Goal: Transaction & Acquisition: Purchase product/service

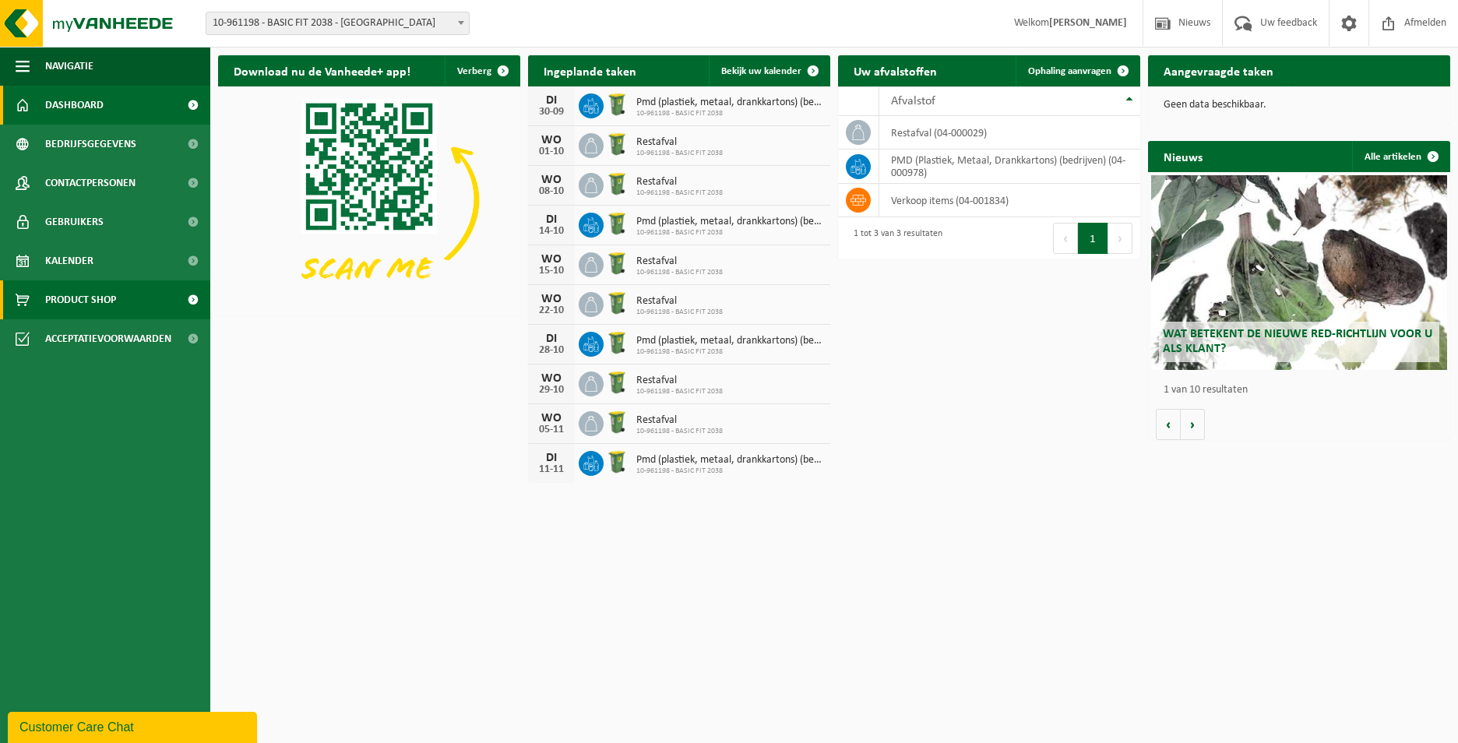
drag, startPoint x: 156, startPoint y: 294, endPoint x: 210, endPoint y: 268, distance: 60.6
click at [157, 294] on link "Product Shop" at bounding box center [105, 299] width 210 height 39
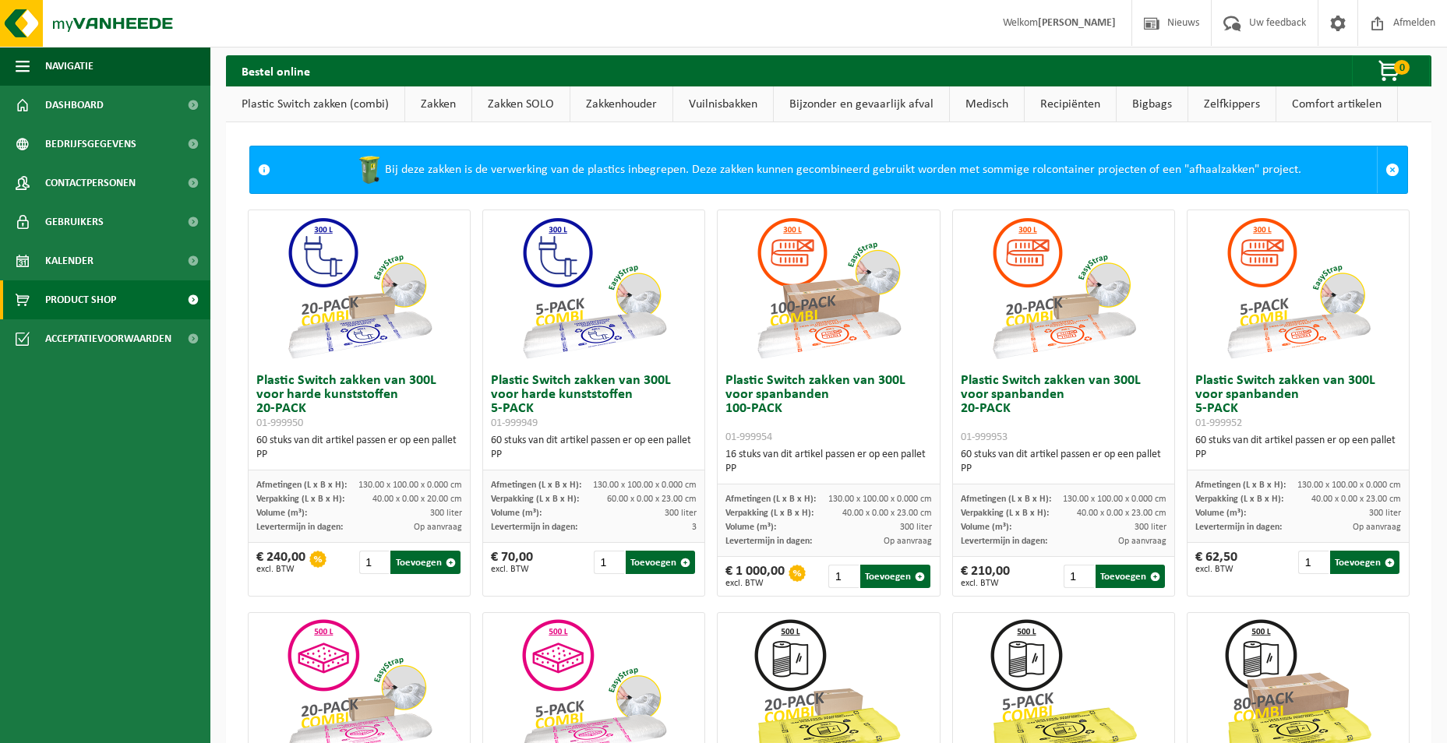
click at [450, 104] on link "Zakken" at bounding box center [438, 104] width 66 height 36
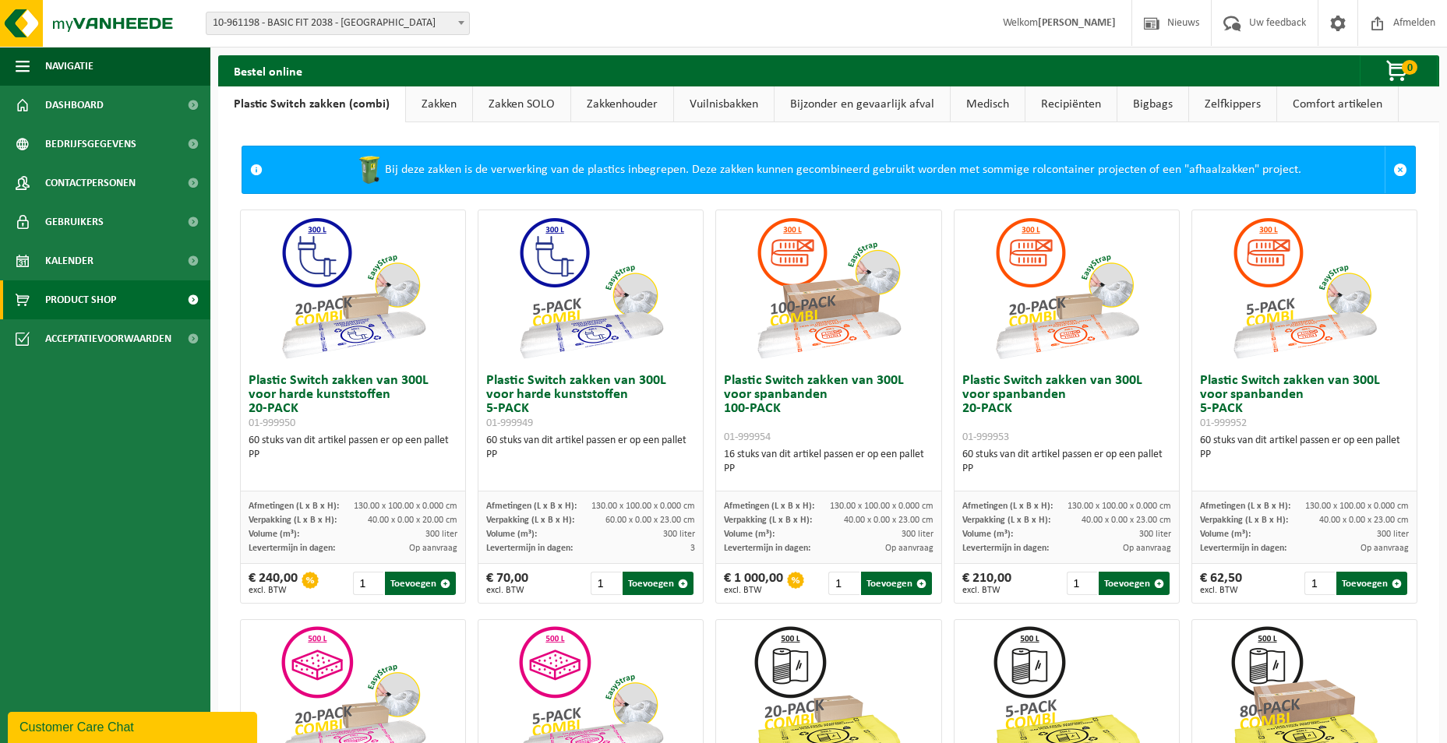
click at [433, 111] on link "Zakken" at bounding box center [439, 104] width 66 height 36
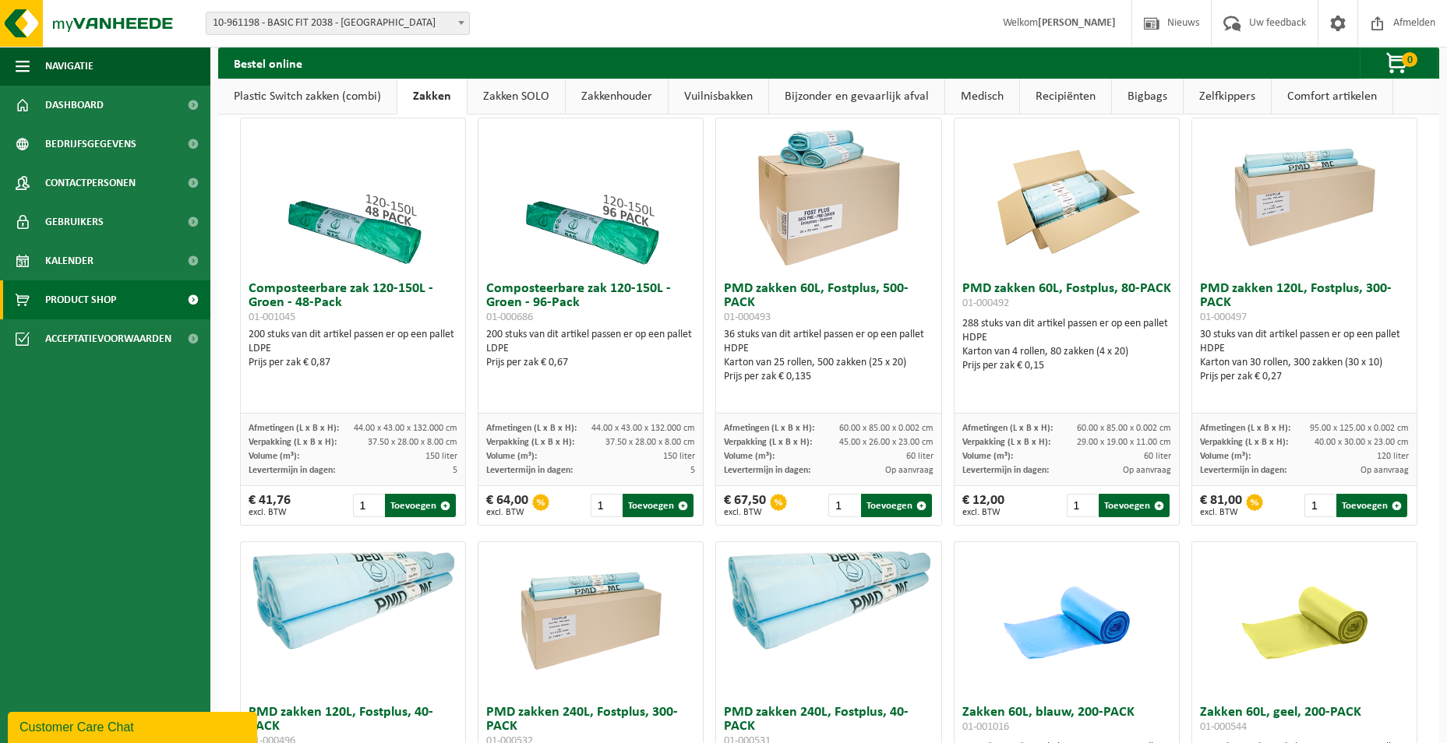
scroll to position [935, 0]
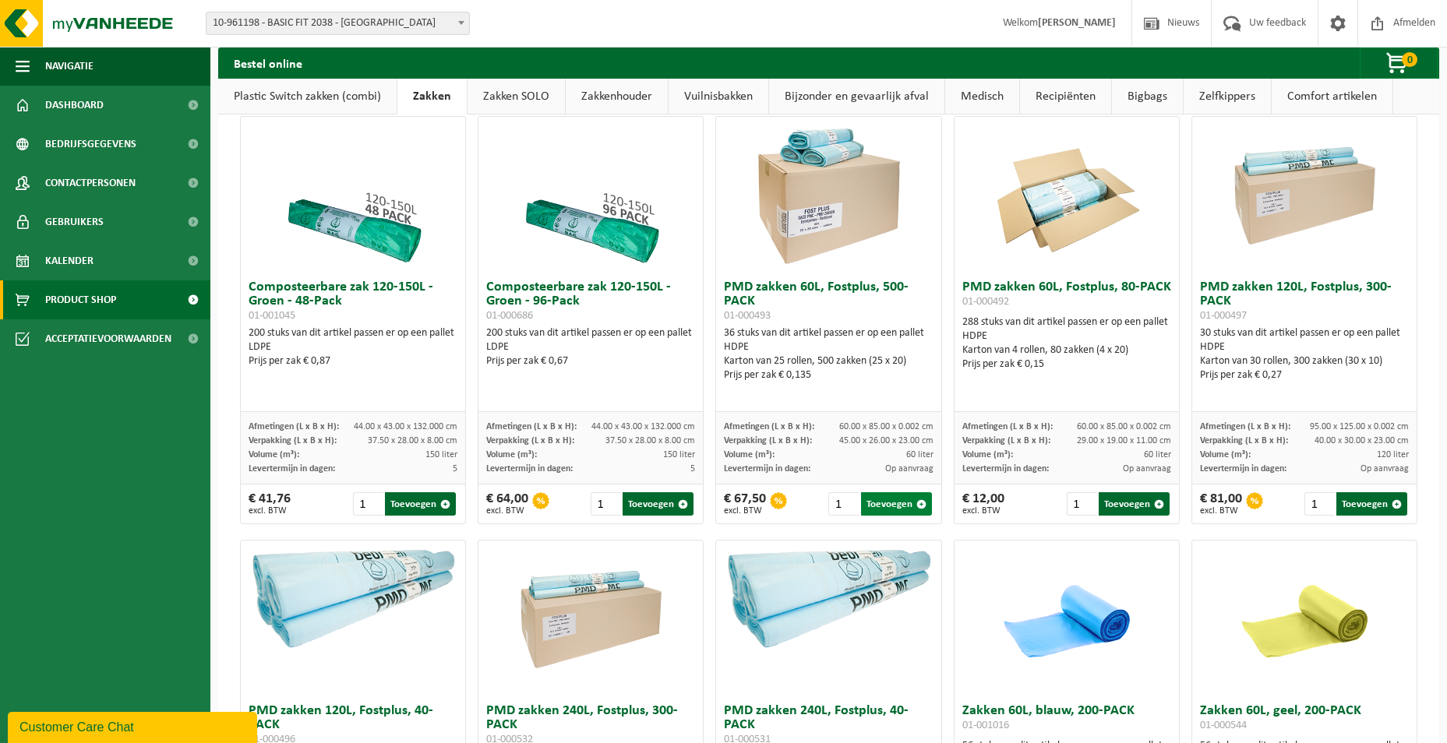
click at [896, 516] on button "Toevoegen" at bounding box center [896, 503] width 71 height 23
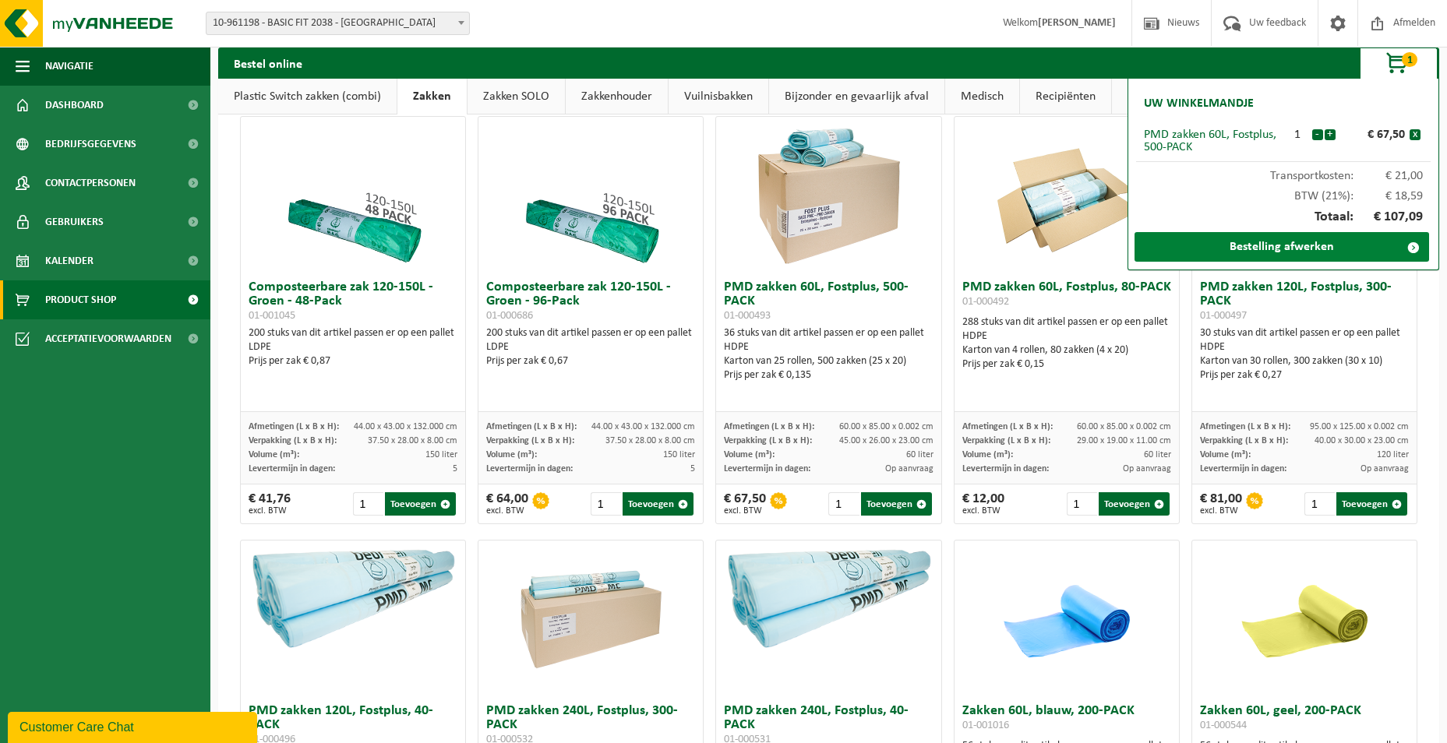
click at [1236, 252] on link "Bestelling afwerken" at bounding box center [1281, 247] width 294 height 30
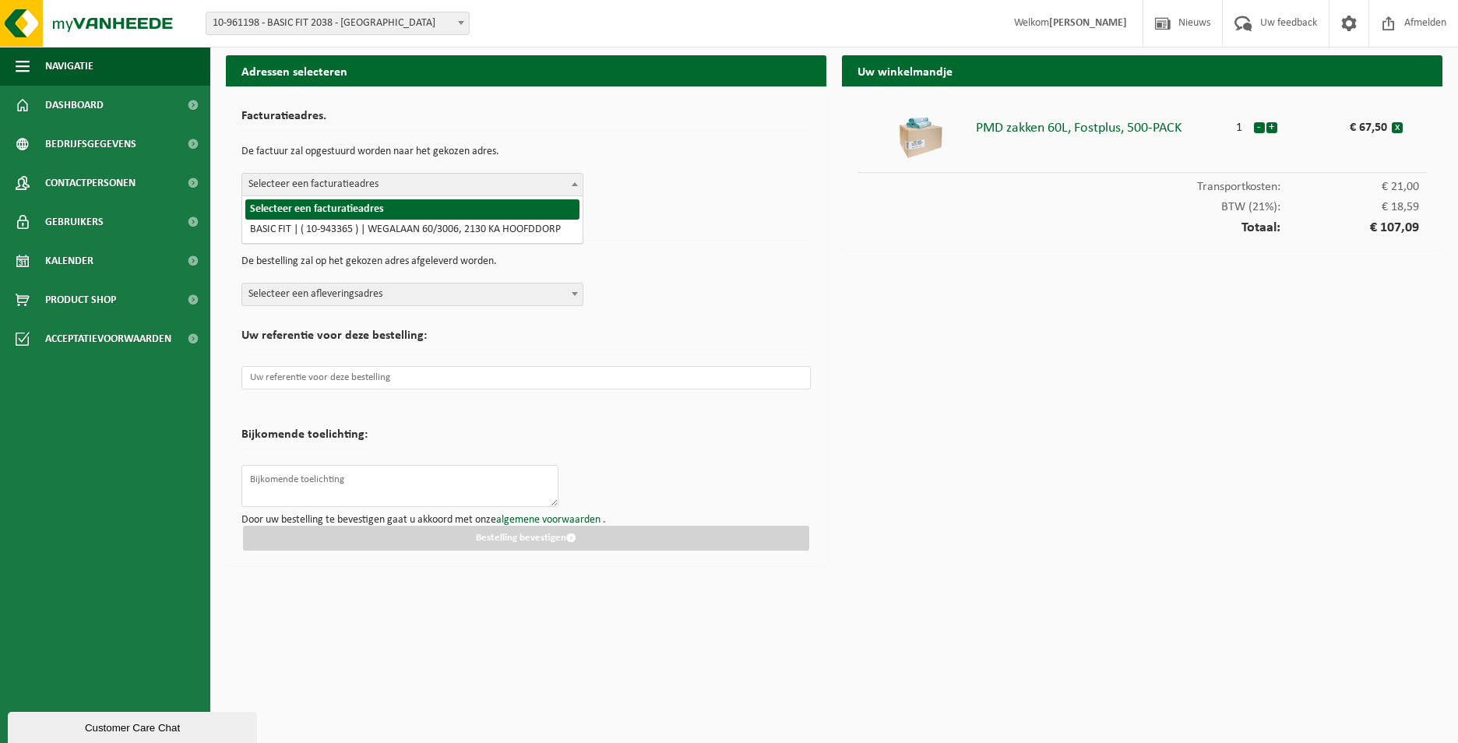
click at [544, 192] on span "Selecteer een facturatieadres" at bounding box center [412, 185] width 340 height 22
select select "140248"
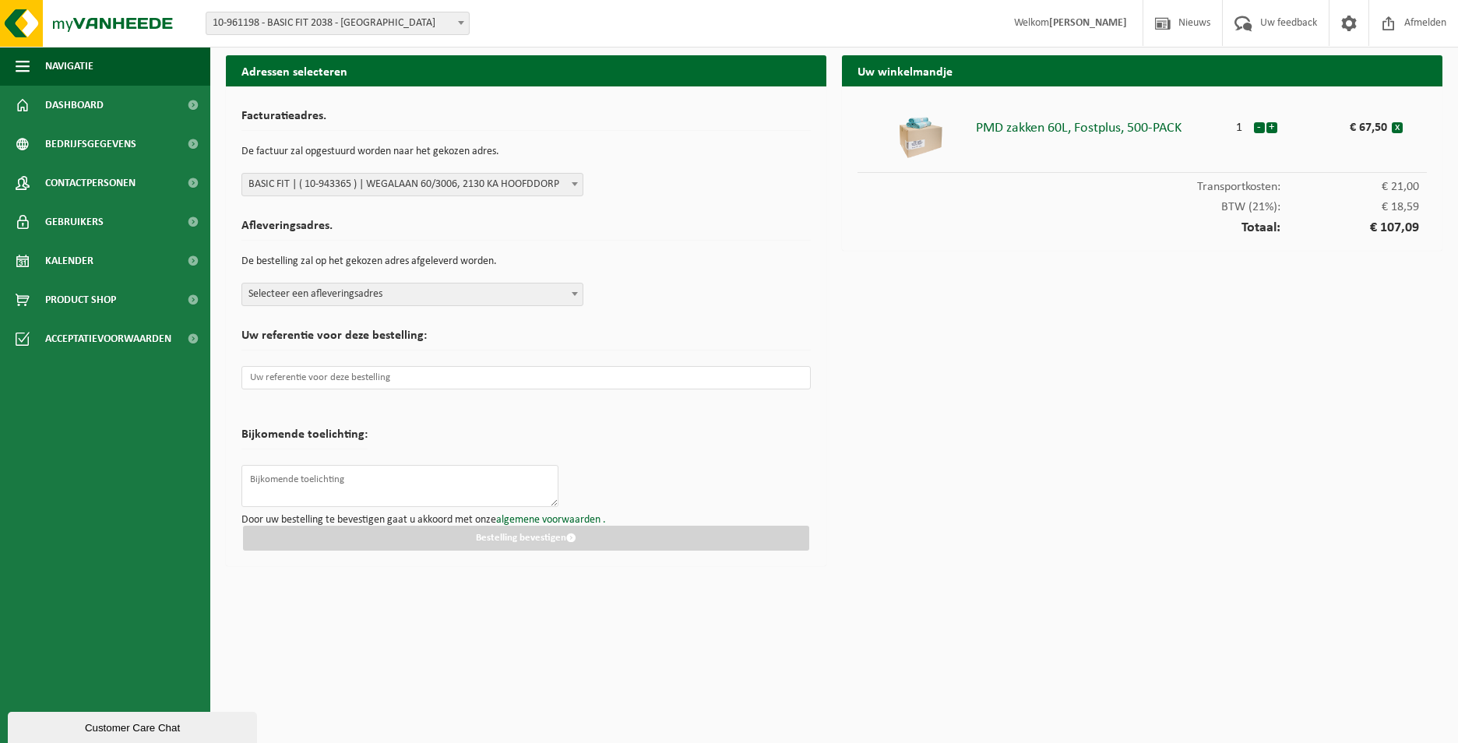
click at [549, 294] on span "Selecteer een afleveringsadres" at bounding box center [412, 295] width 340 height 22
type input "2253"
select select "151772"
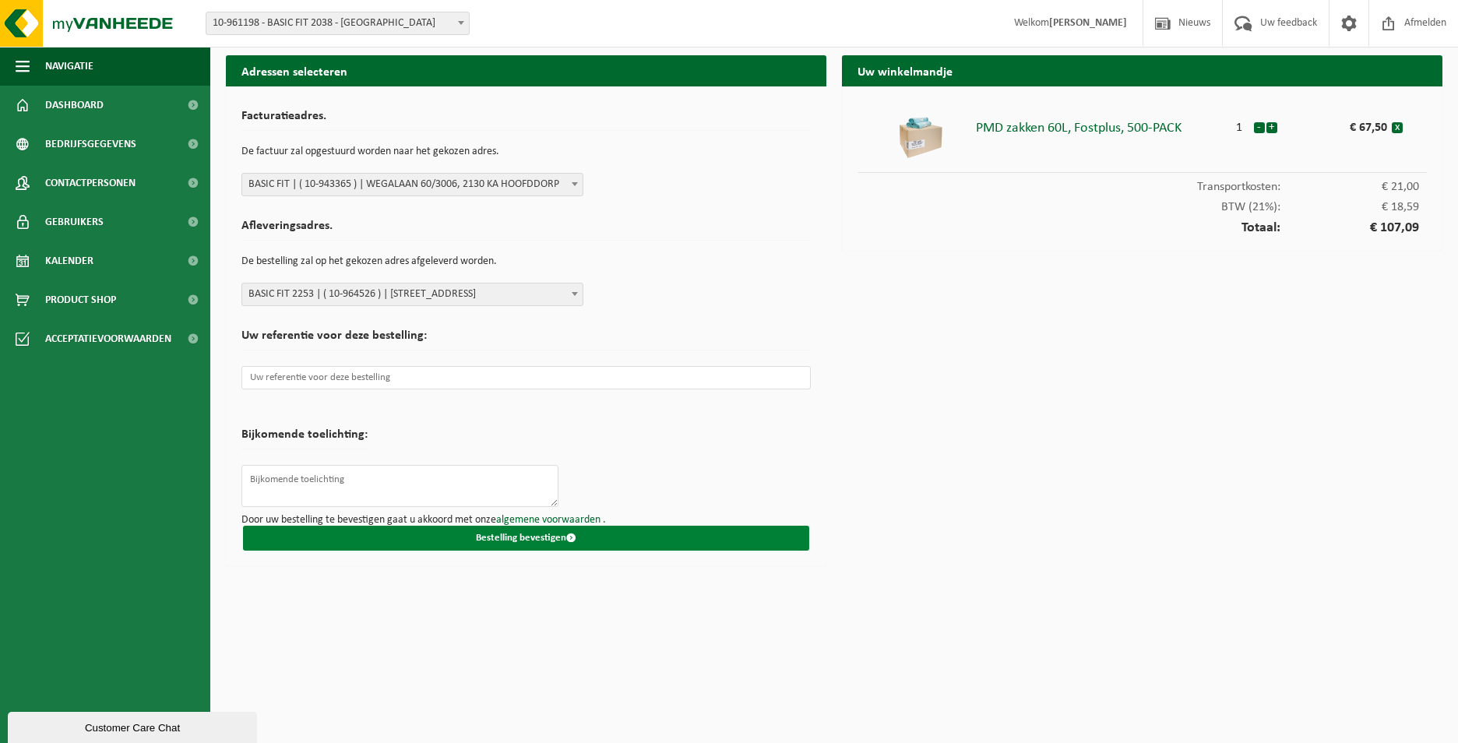
drag, startPoint x: 524, startPoint y: 540, endPoint x: 534, endPoint y: 532, distance: 13.4
click at [534, 532] on button "Bestelling bevestigen" at bounding box center [526, 538] width 566 height 25
